Goal: Information Seeking & Learning: Understand process/instructions

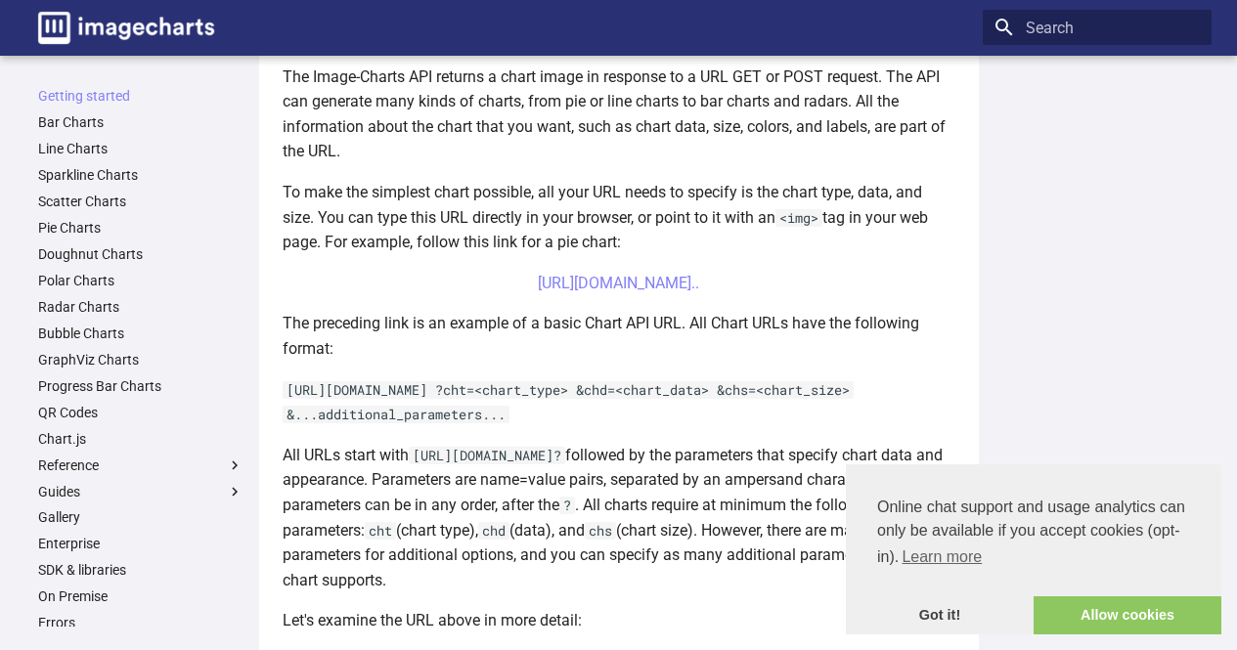
scroll to position [475, 0]
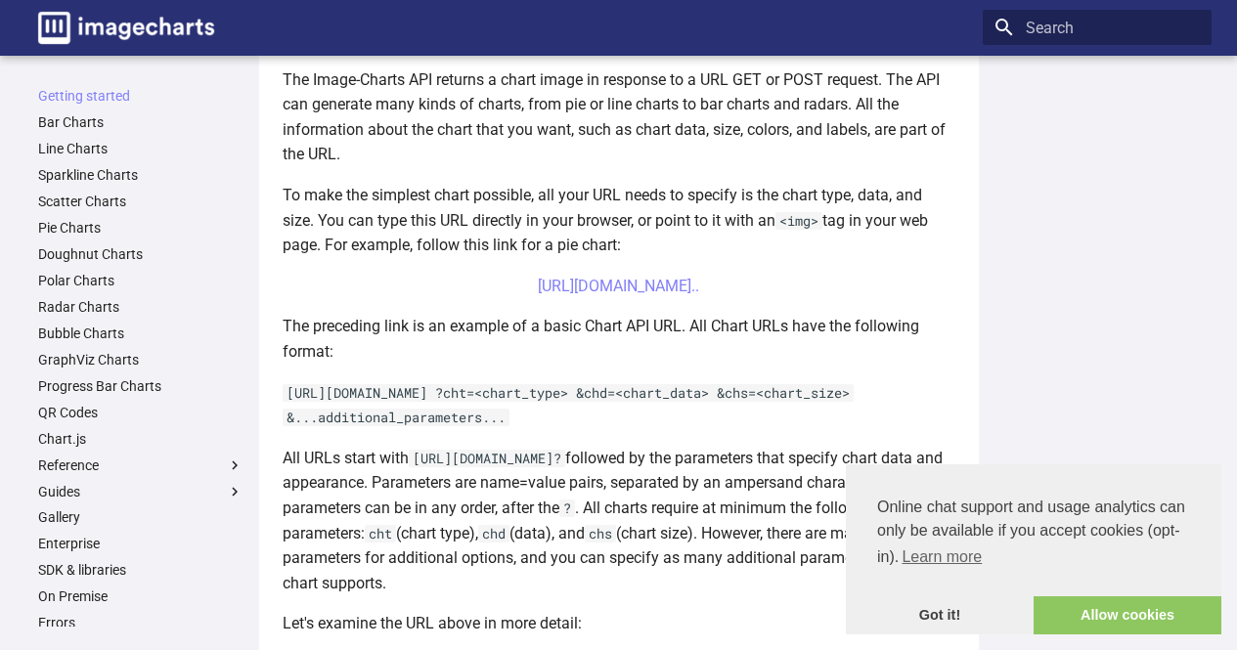
click at [612, 298] on center "[URL][DOMAIN_NAME].." at bounding box center [618, 286] width 673 height 25
click at [594, 287] on link "[URL][DOMAIN_NAME].." at bounding box center [618, 286] width 161 height 19
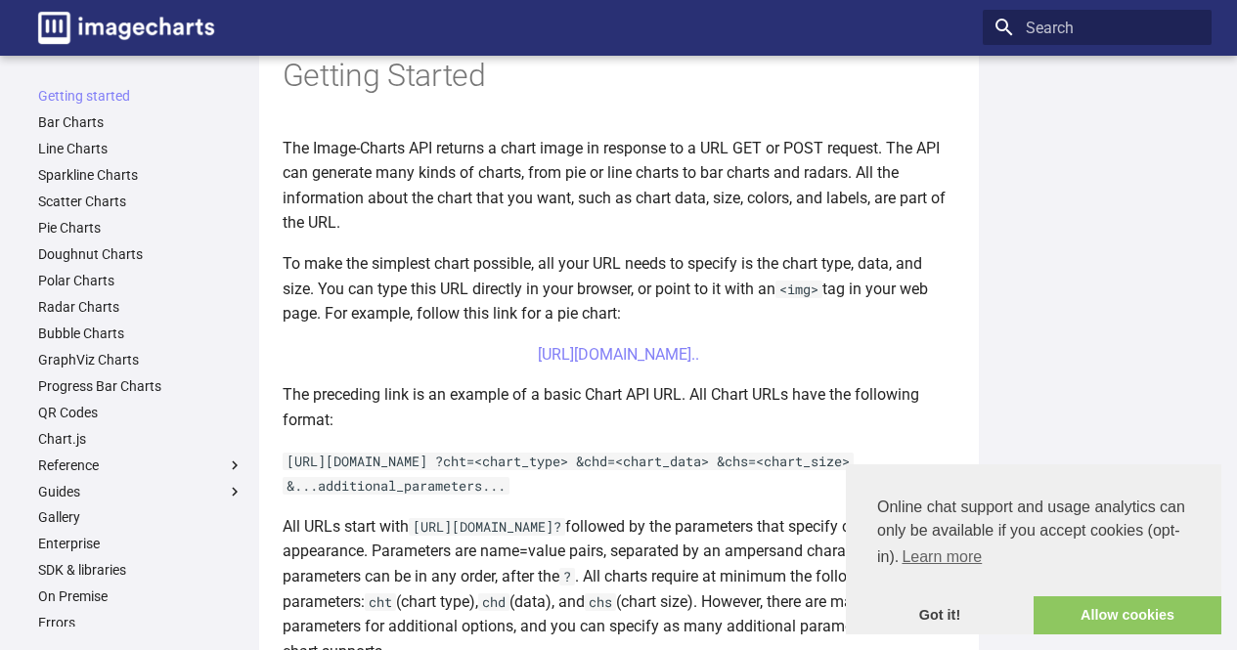
scroll to position [408, 0]
drag, startPoint x: 549, startPoint y: 364, endPoint x: 1022, endPoint y: 274, distance: 481.6
click at [1022, 274] on div at bounding box center [1096, 352] width 229 height 547
click at [545, 367] on center "[URL][DOMAIN_NAME].." at bounding box center [618, 353] width 673 height 25
click at [592, 349] on link "[URL][DOMAIN_NAME].." at bounding box center [618, 353] width 161 height 19
